Goal: Transaction & Acquisition: Download file/media

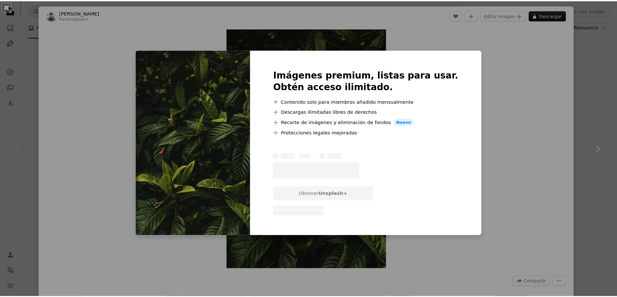
scroll to position [86, 0]
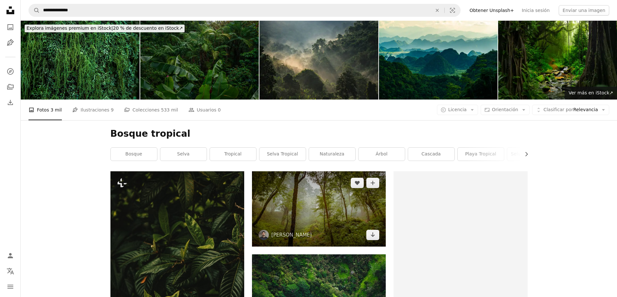
click at [312, 172] on img at bounding box center [319, 209] width 134 height 75
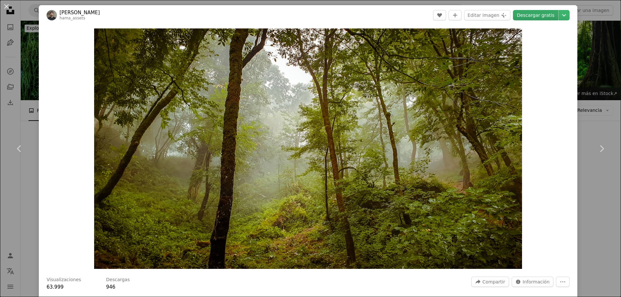
click at [537, 13] on link "Descargar gratis" at bounding box center [535, 15] width 45 height 10
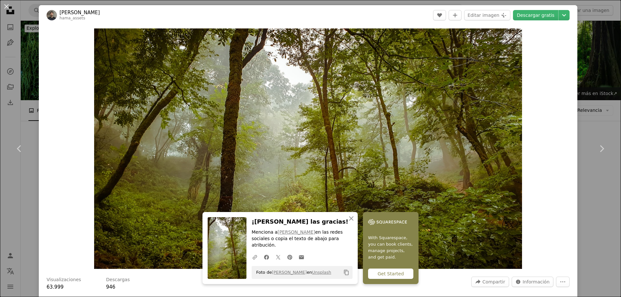
click at [588, 95] on div "An X shape Chevron left Chevron right An X shape Cerrar ¡[PERSON_NAME] las grac…" at bounding box center [310, 148] width 621 height 297
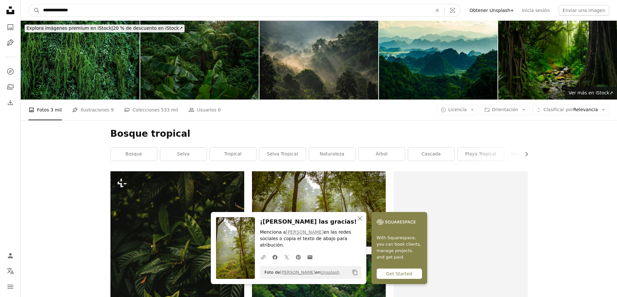
click at [156, 9] on input "**********" at bounding box center [235, 10] width 390 height 12
type input "*"
type input "*******"
click at [29, 4] on button "A magnifying glass" at bounding box center [34, 10] width 11 height 12
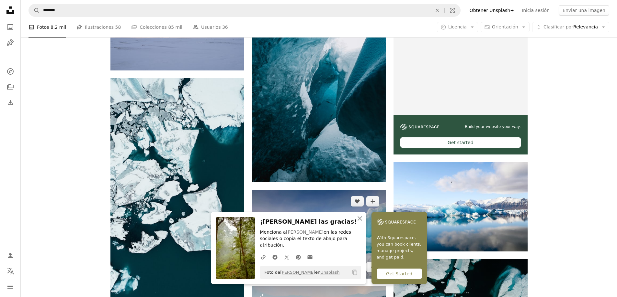
scroll to position [259, 0]
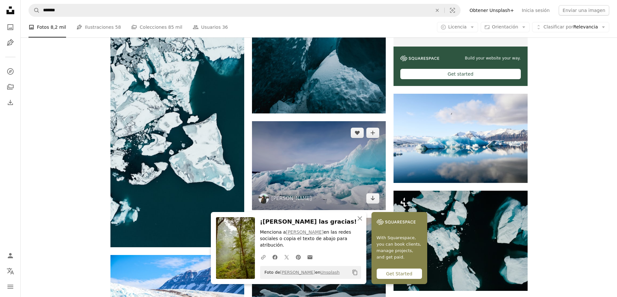
click at [327, 121] on img at bounding box center [319, 165] width 134 height 89
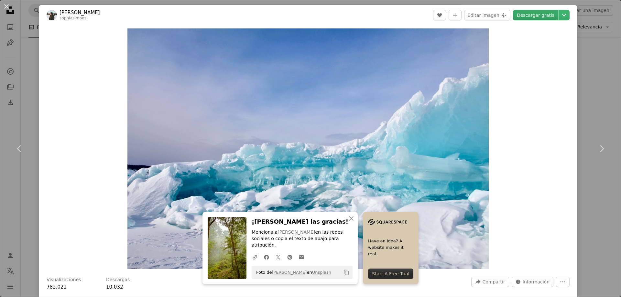
click at [530, 15] on link "Descargar gratis" at bounding box center [535, 15] width 45 height 10
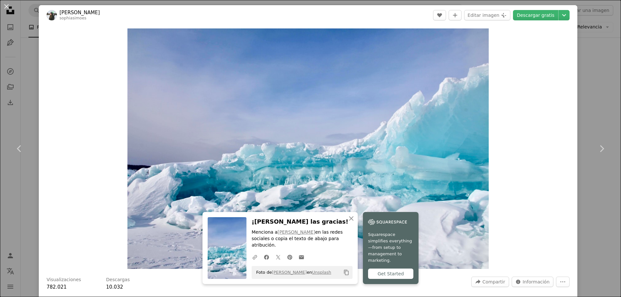
click at [606, 91] on div "An X shape Chevron left Chevron right An X shape Cerrar ¡[PERSON_NAME] las grac…" at bounding box center [310, 148] width 621 height 297
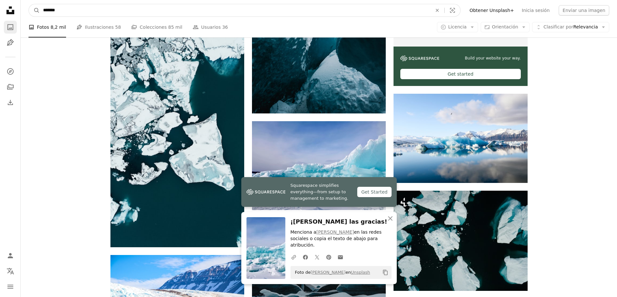
drag, startPoint x: 169, startPoint y: 14, endPoint x: 11, endPoint y: 22, distance: 158.1
type input "*****"
click at [29, 4] on button "A magnifying glass" at bounding box center [34, 10] width 11 height 12
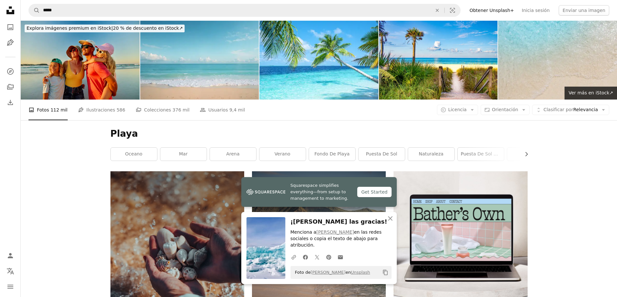
click at [327, 172] on img at bounding box center [319, 272] width 134 height 200
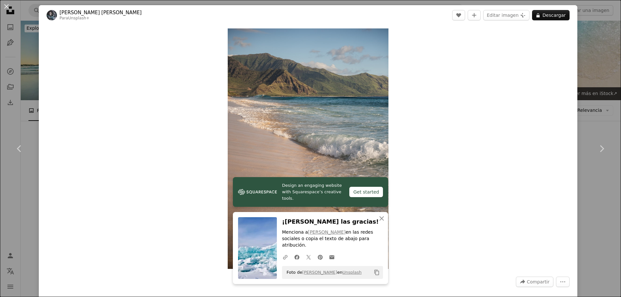
click at [35, 49] on div "An X shape Chevron left Chevron right Design an engaging website with Squarespa…" at bounding box center [310, 148] width 621 height 297
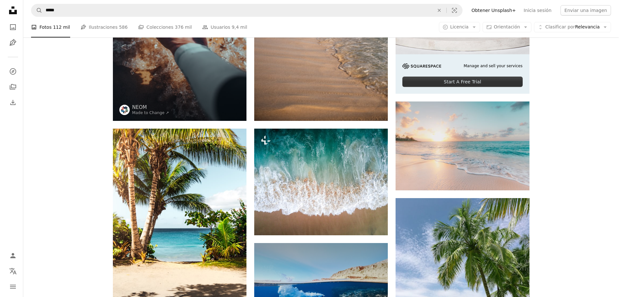
scroll to position [259, 0]
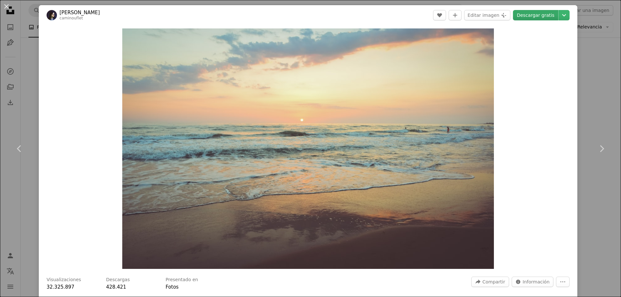
click at [529, 14] on link "Descargar gratis" at bounding box center [535, 15] width 45 height 10
